Goal: Information Seeking & Learning: Learn about a topic

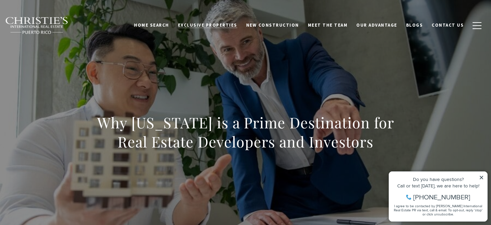
click at [240, 28] on link "Exclusive Properties" at bounding box center [207, 25] width 68 height 13
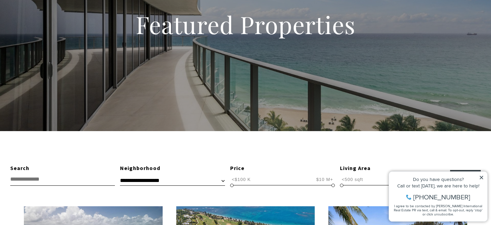
scroll to position [74, 0]
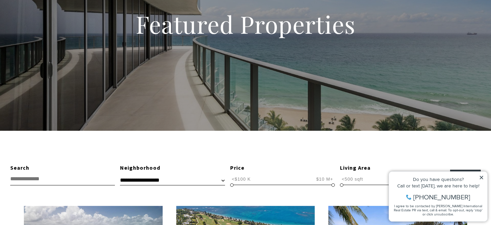
click at [481, 175] on icon at bounding box center [481, 177] width 5 height 5
click at [482, 176] on icon at bounding box center [481, 177] width 5 height 5
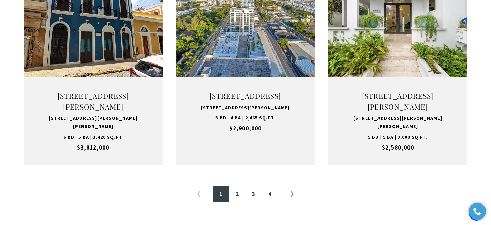
scroll to position [736, 0]
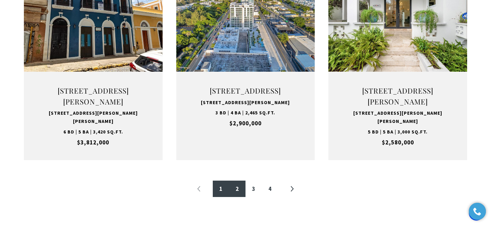
click at [240, 196] on link "2" at bounding box center [237, 188] width 16 height 16
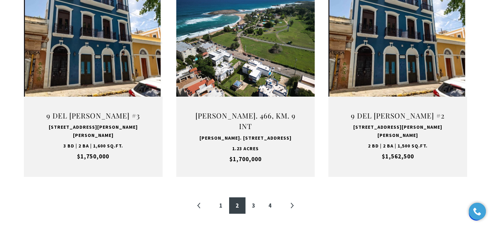
scroll to position [720, 0]
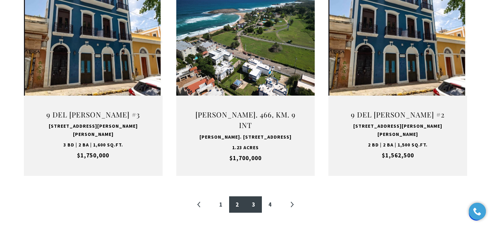
click at [252, 196] on link "3" at bounding box center [253, 204] width 16 height 16
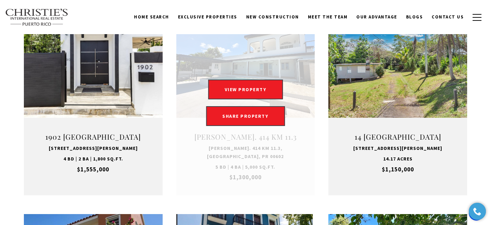
scroll to position [271, 0]
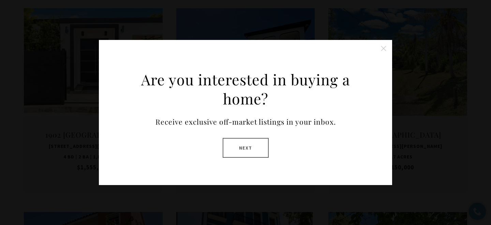
click at [385, 47] on button "Close this option" at bounding box center [384, 49] width 14 height 14
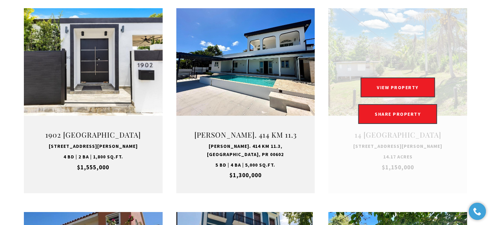
scroll to position [0, 0]
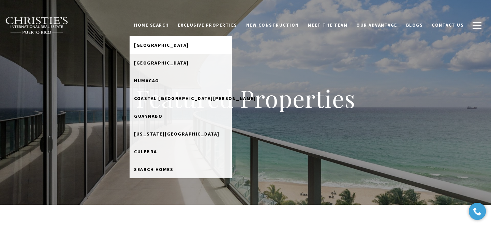
click at [169, 43] on span "[GEOGRAPHIC_DATA]" at bounding box center [161, 45] width 55 height 6
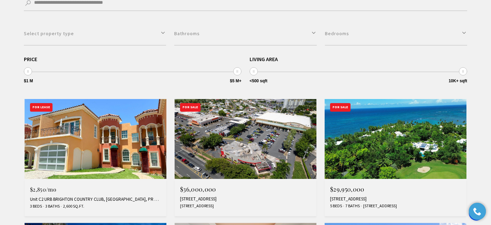
scroll to position [286, 0]
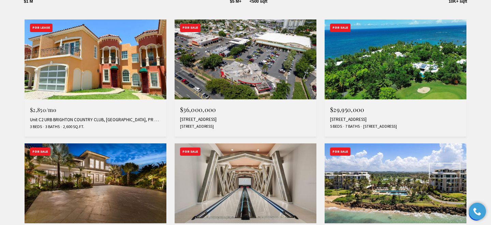
click at [416, 81] on img at bounding box center [395, 59] width 142 height 80
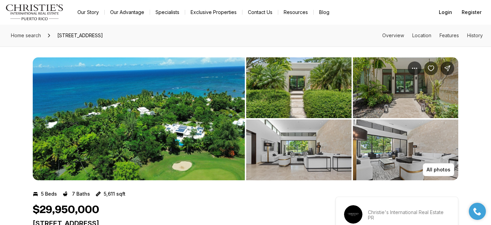
click at [328, 95] on img "View image gallery" at bounding box center [298, 87] width 105 height 61
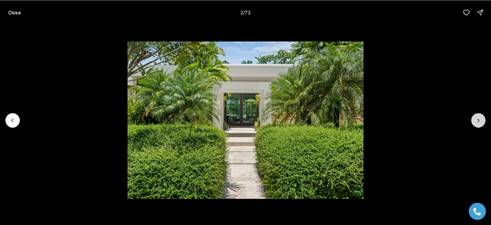
click at [481, 120] on icon "Next slide" at bounding box center [478, 120] width 7 height 7
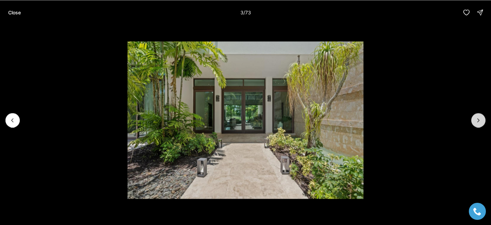
click at [481, 120] on icon "Next slide" at bounding box center [478, 120] width 7 height 7
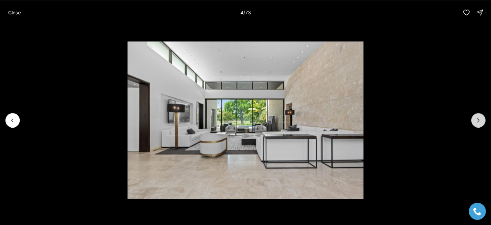
click at [481, 120] on icon "Next slide" at bounding box center [478, 120] width 7 height 7
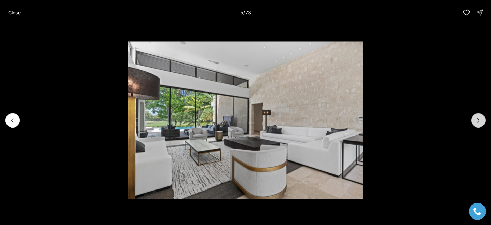
click at [481, 120] on icon "Next slide" at bounding box center [478, 120] width 7 height 7
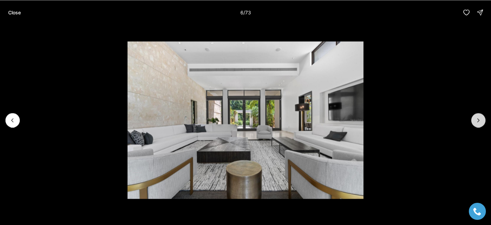
click at [481, 120] on icon "Next slide" at bounding box center [478, 120] width 7 height 7
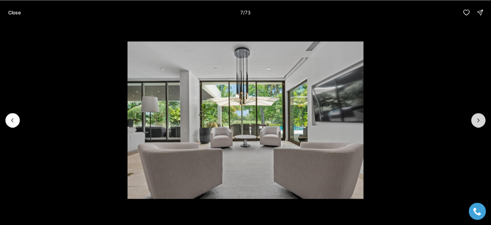
click at [481, 120] on icon "Next slide" at bounding box center [478, 120] width 7 height 7
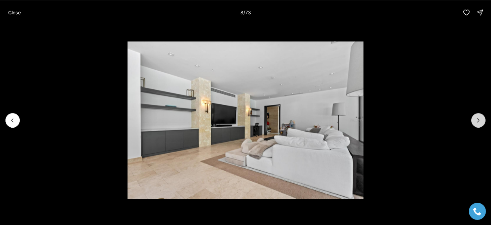
click at [477, 117] on icon "Next slide" at bounding box center [478, 120] width 7 height 7
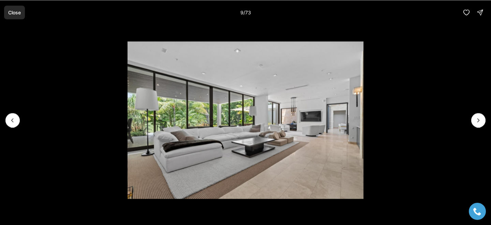
click at [16, 13] on p "Close" at bounding box center [14, 12] width 13 height 5
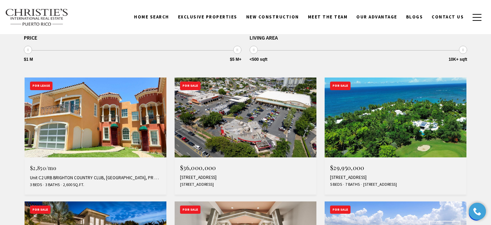
scroll to position [227, 0]
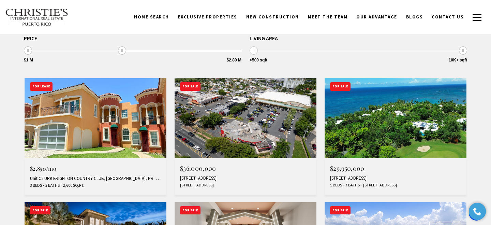
drag, startPoint x: 235, startPoint y: 51, endPoint x: 121, endPoint y: 53, distance: 114.5
click at [121, 53] on span at bounding box center [122, 50] width 8 height 8
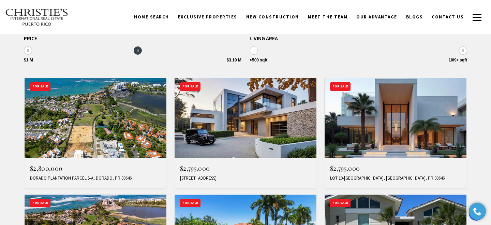
type input "**********"
drag, startPoint x: 123, startPoint y: 51, endPoint x: 135, endPoint y: 51, distance: 12.3
click at [135, 51] on span at bounding box center [132, 50] width 8 height 8
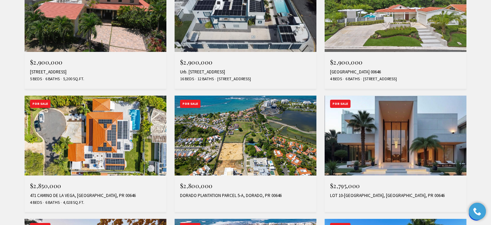
scroll to position [334, 0]
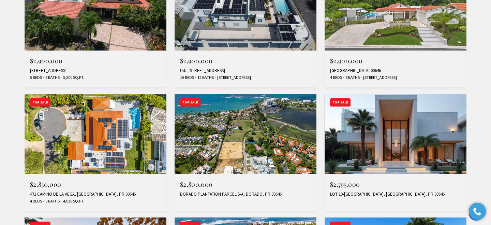
click at [366, 151] on img at bounding box center [395, 134] width 142 height 80
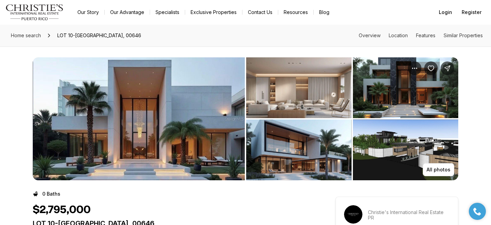
click at [166, 106] on img "View image gallery" at bounding box center [139, 118] width 212 height 123
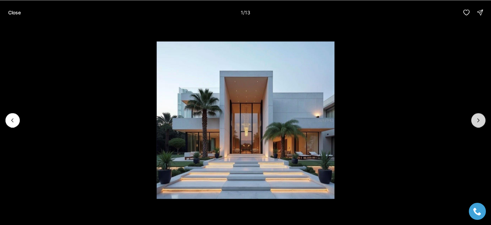
click at [479, 119] on icon "Next slide" at bounding box center [478, 120] width 7 height 7
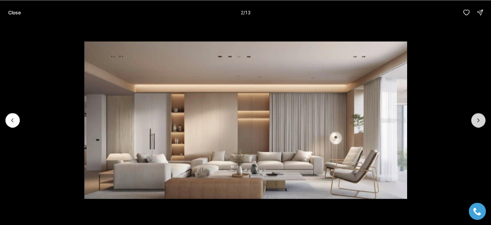
click at [479, 119] on icon "Next slide" at bounding box center [478, 120] width 7 height 7
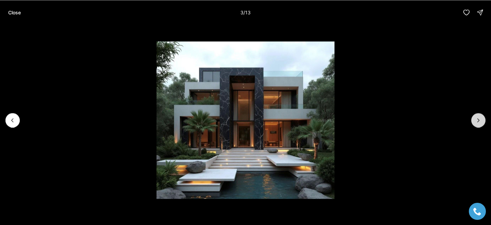
click at [479, 119] on icon "Next slide" at bounding box center [478, 120] width 7 height 7
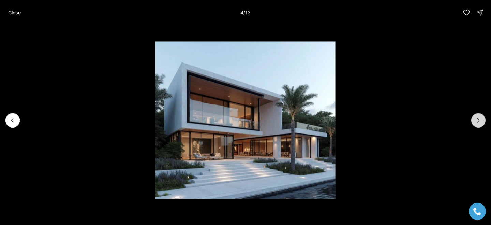
click at [479, 119] on icon "Next slide" at bounding box center [478, 120] width 7 height 7
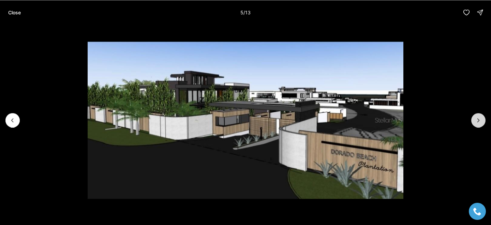
click at [479, 119] on icon "Next slide" at bounding box center [478, 120] width 7 height 7
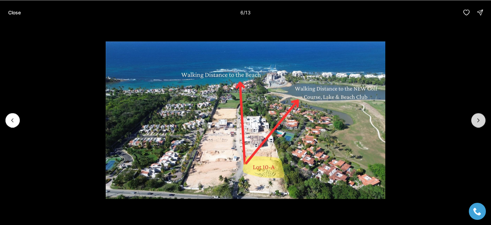
click at [479, 119] on icon "Next slide" at bounding box center [478, 120] width 7 height 7
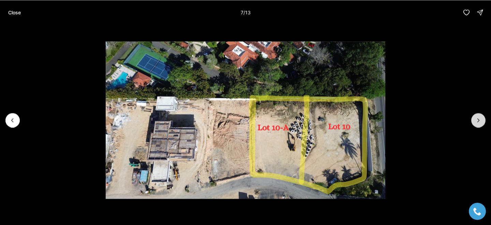
click at [479, 119] on icon "Next slide" at bounding box center [478, 120] width 7 height 7
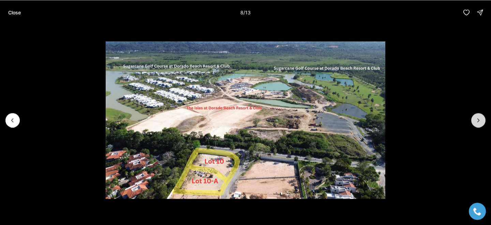
click at [479, 119] on icon "Next slide" at bounding box center [478, 120] width 7 height 7
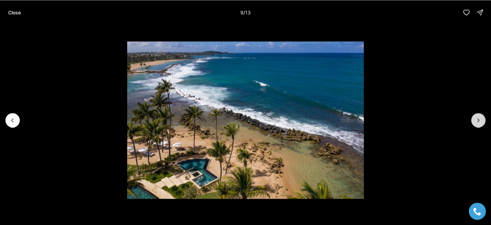
click at [479, 119] on icon "Next slide" at bounding box center [478, 120] width 7 height 7
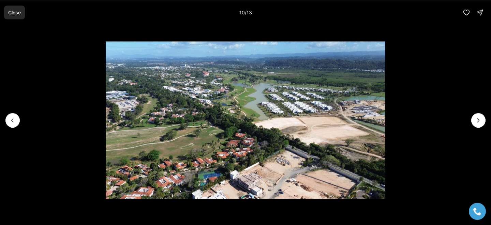
click at [13, 11] on p "Close" at bounding box center [14, 12] width 13 height 5
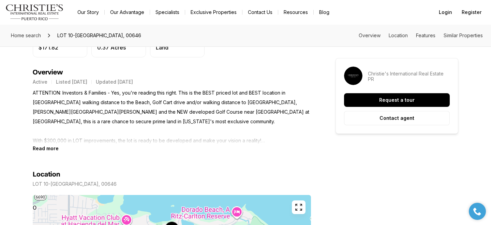
scroll to position [221, 0]
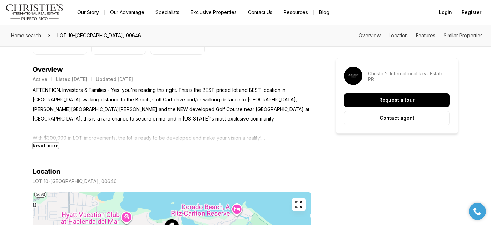
click at [56, 142] on b "Read more" at bounding box center [46, 145] width 26 height 6
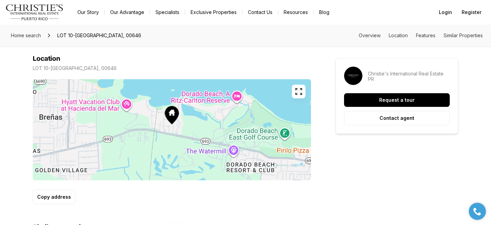
scroll to position [410, 0]
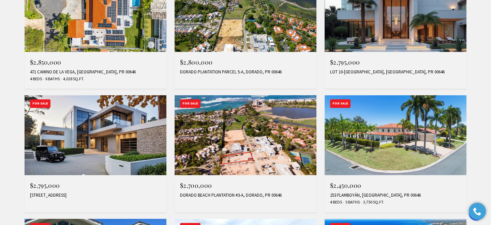
scroll to position [461, 0]
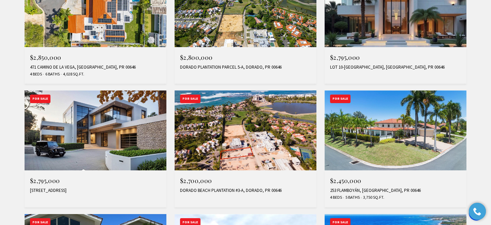
click at [125, 113] on img at bounding box center [96, 130] width 142 height 80
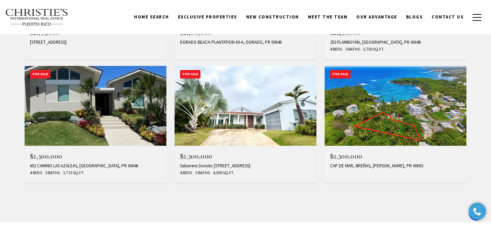
scroll to position [608, 0]
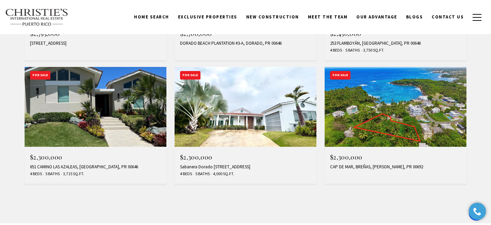
click at [200, 125] on img at bounding box center [245, 107] width 142 height 80
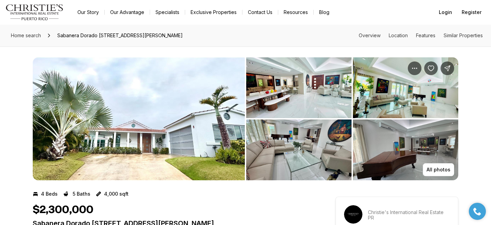
click at [200, 125] on img "View image gallery" at bounding box center [139, 118] width 212 height 123
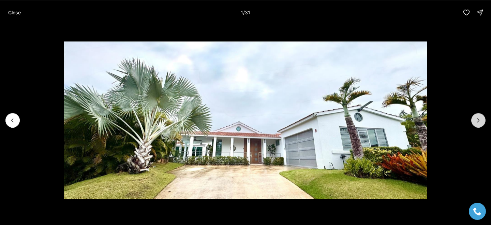
click at [481, 122] on icon "Next slide" at bounding box center [478, 120] width 7 height 7
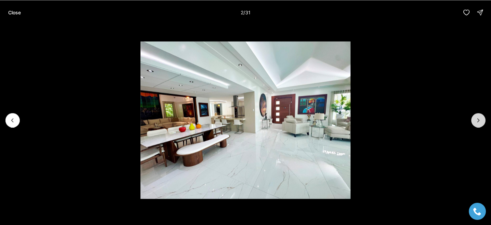
click at [481, 122] on icon "Next slide" at bounding box center [478, 120] width 7 height 7
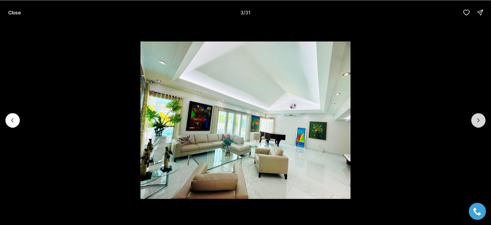
click at [481, 122] on icon "Next slide" at bounding box center [478, 120] width 7 height 7
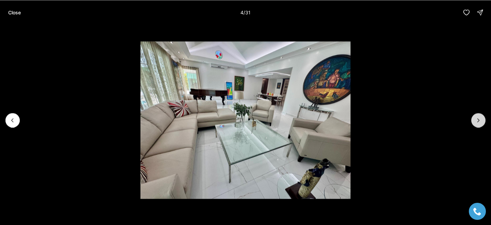
click at [481, 122] on icon "Next slide" at bounding box center [478, 120] width 7 height 7
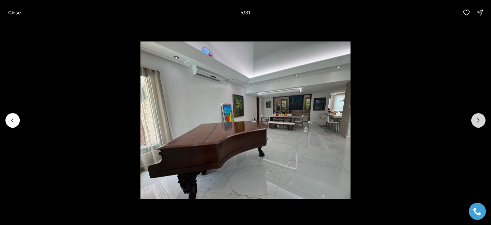
click at [481, 122] on icon "Next slide" at bounding box center [478, 120] width 7 height 7
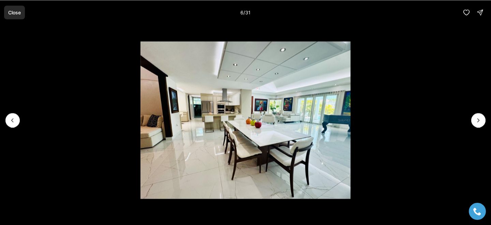
click at [17, 10] on p "Close" at bounding box center [14, 12] width 13 height 5
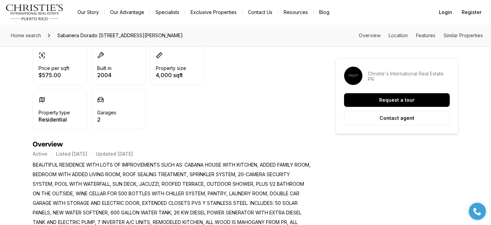
scroll to position [211, 0]
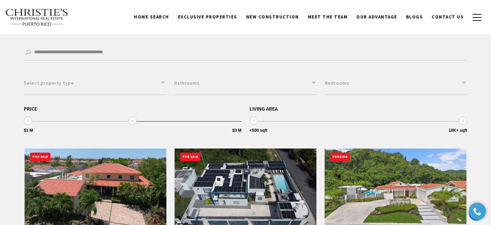
scroll to position [154, 0]
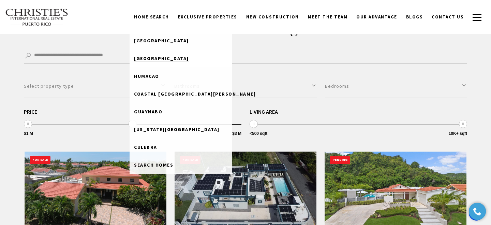
click at [168, 54] on link "[GEOGRAPHIC_DATA]" at bounding box center [180, 58] width 102 height 18
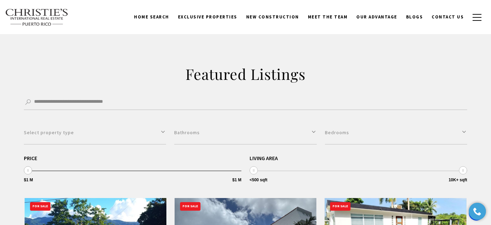
scroll to position [102, 0]
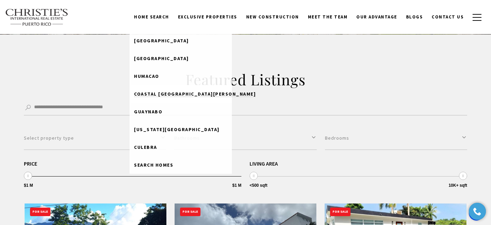
click at [173, 93] on span "Coastal [GEOGRAPHIC_DATA][PERSON_NAME]" at bounding box center [195, 94] width 122 height 6
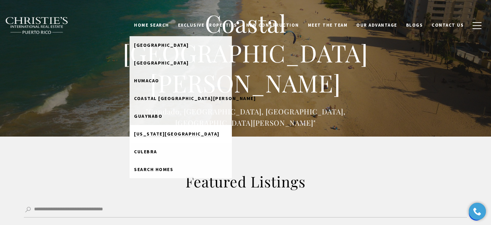
click at [164, 133] on span "[US_STATE][GEOGRAPHIC_DATA]" at bounding box center [177, 133] width 86 height 6
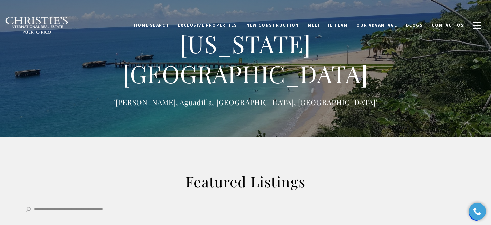
click at [224, 28] on link "Exclusive Properties" at bounding box center [207, 25] width 68 height 13
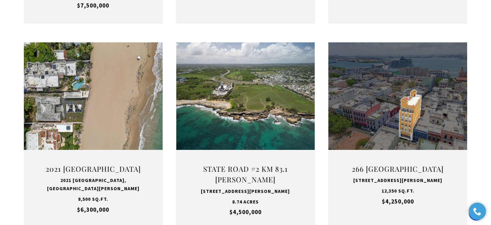
scroll to position [452, 0]
